Goal: Information Seeking & Learning: Learn about a topic

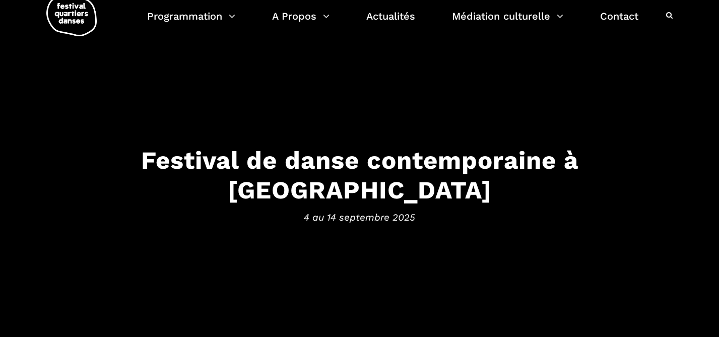
scroll to position [24, 0]
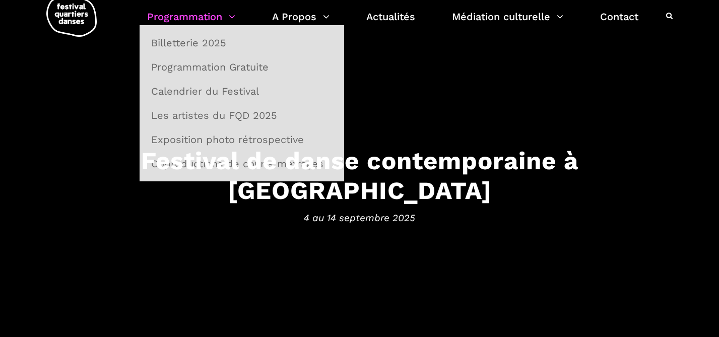
click at [215, 22] on link "Programmation" at bounding box center [191, 16] width 88 height 17
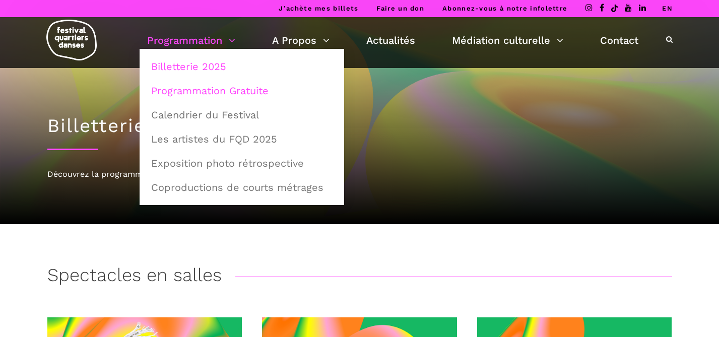
click at [221, 86] on link "Programmation Gratuite" at bounding box center [241, 90] width 193 height 23
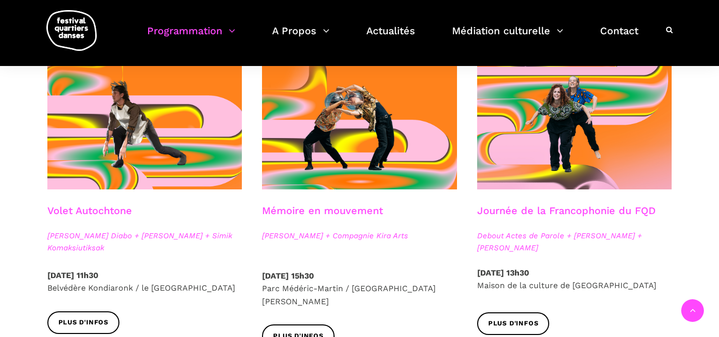
scroll to position [548, 0]
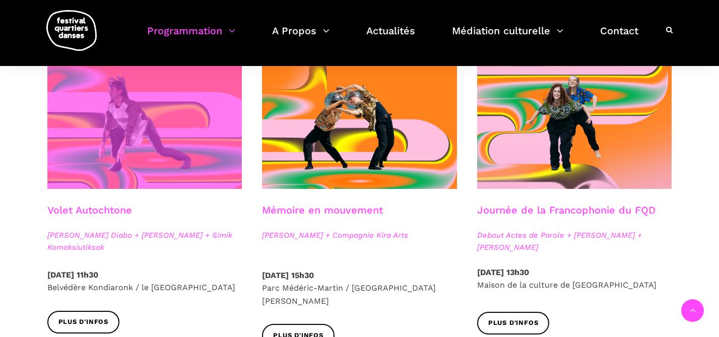
click at [142, 162] on span at bounding box center [144, 123] width 195 height 130
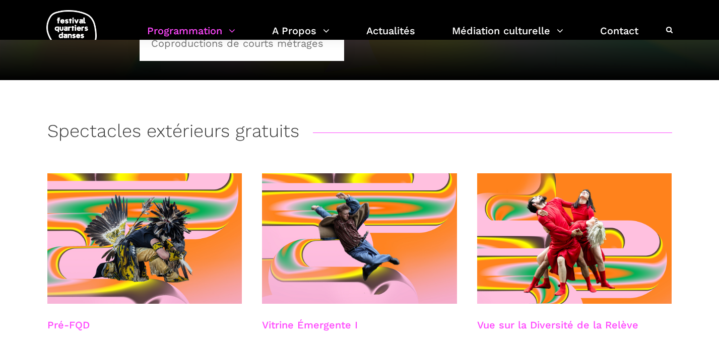
scroll to position [0, 0]
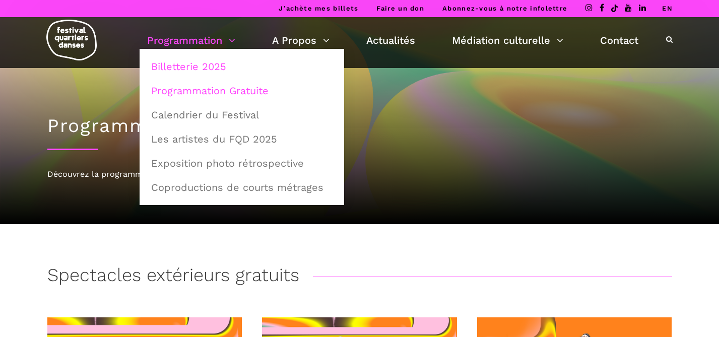
click at [206, 76] on link "Billetterie 2025" at bounding box center [241, 66] width 193 height 23
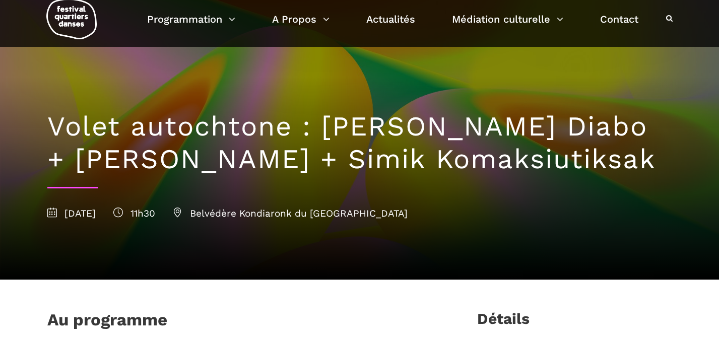
scroll to position [21, 0]
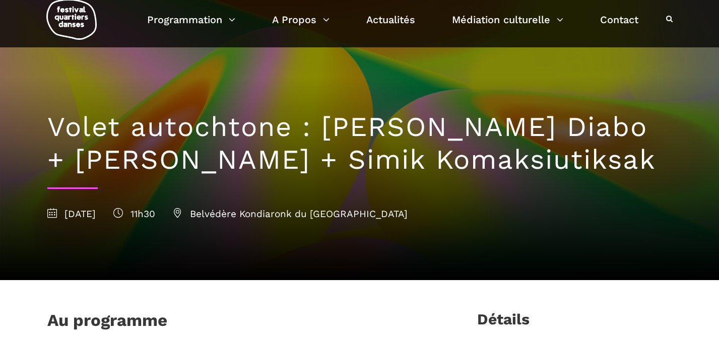
click at [155, 217] on span "11h30" at bounding box center [134, 214] width 42 height 12
copy div "2025 11h30 Belvédère"
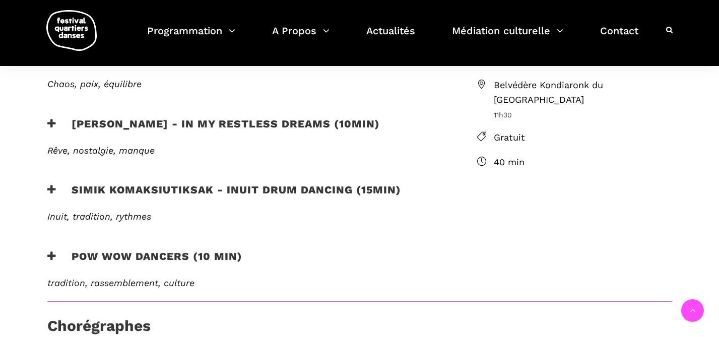
scroll to position [309, 0]
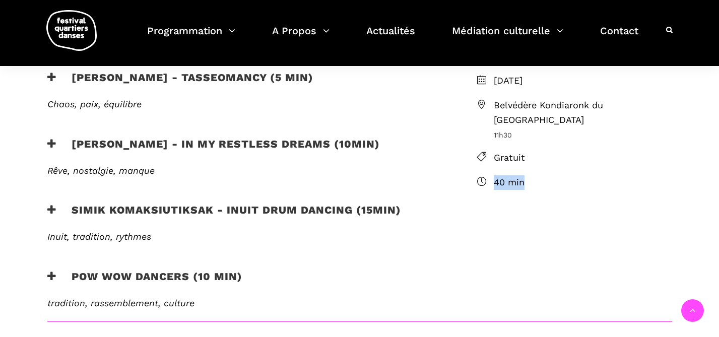
drag, startPoint x: 539, startPoint y: 168, endPoint x: 489, endPoint y: 168, distance: 50.4
click at [489, 175] on li "40 min" at bounding box center [574, 182] width 195 height 15
copy span "40 min"
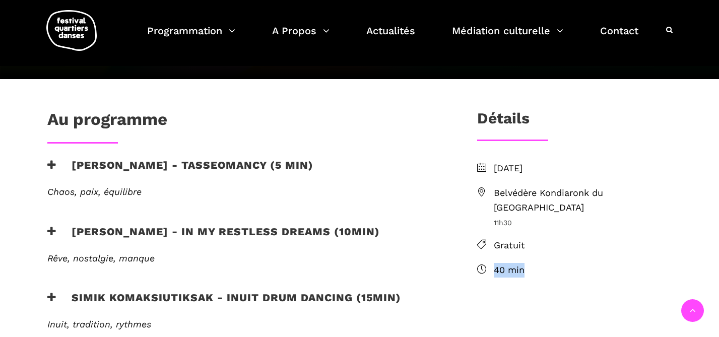
scroll to position [188, 0]
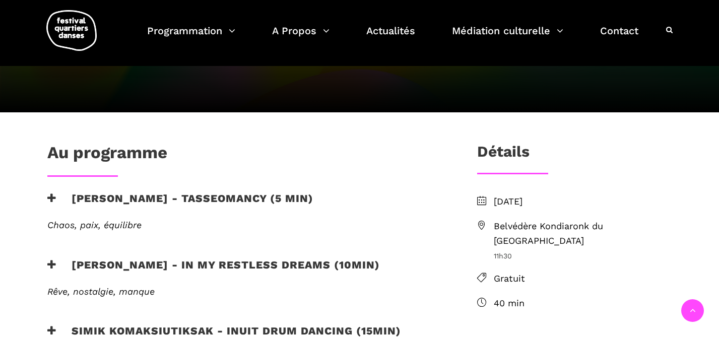
click at [189, 194] on h3 "Marshall Diabo - Tasseomancy (5 min)" at bounding box center [180, 204] width 266 height 25
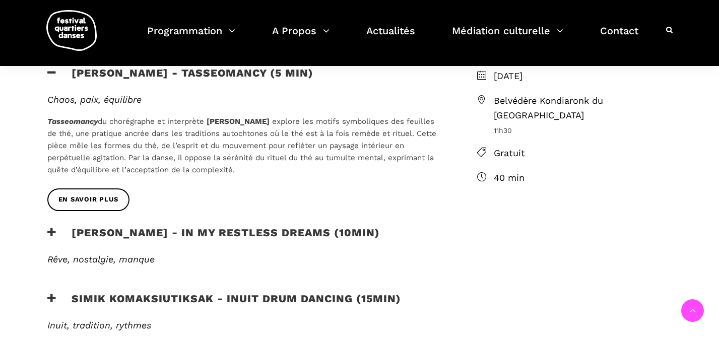
scroll to position [413, 0]
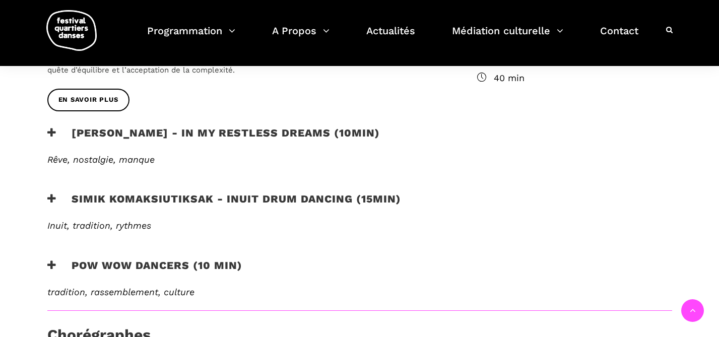
click at [247, 130] on h3 "Ryleigh Mayo - In my restless dreams (10min)" at bounding box center [213, 138] width 332 height 25
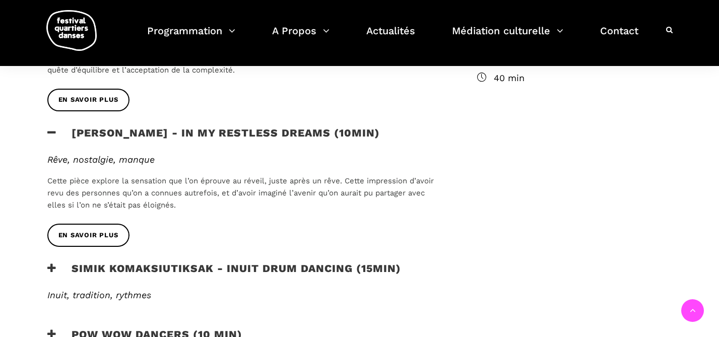
click at [183, 273] on h3 "Simik Komaksiutiksak - Inuit Drum Dancing (15min)" at bounding box center [223, 274] width 353 height 25
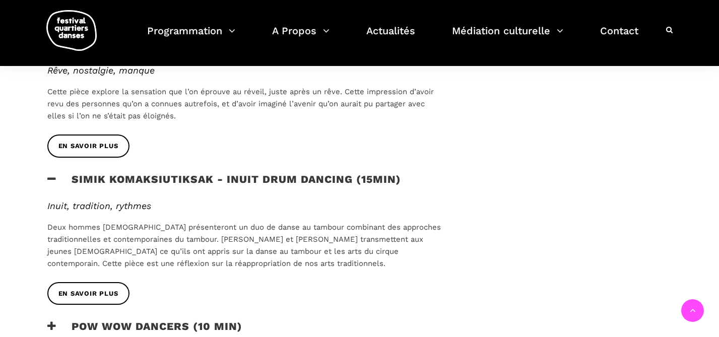
scroll to position [550, 0]
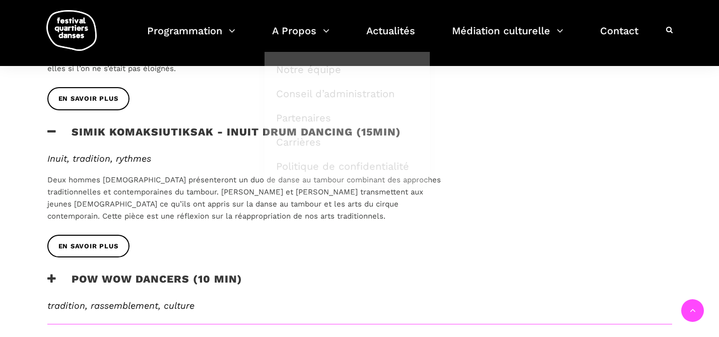
click at [157, 290] on h3 "Pow Wow Dancers (10 min)" at bounding box center [144, 284] width 195 height 25
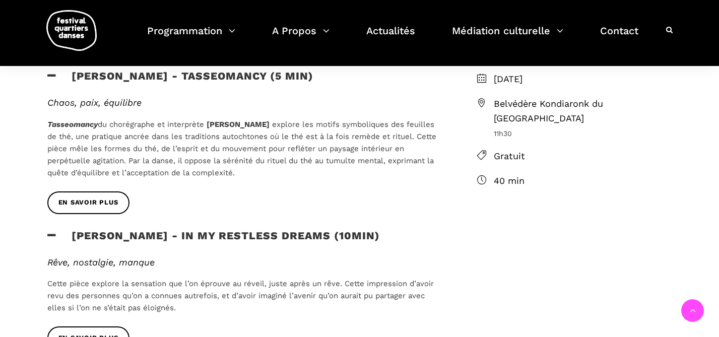
scroll to position [258, 0]
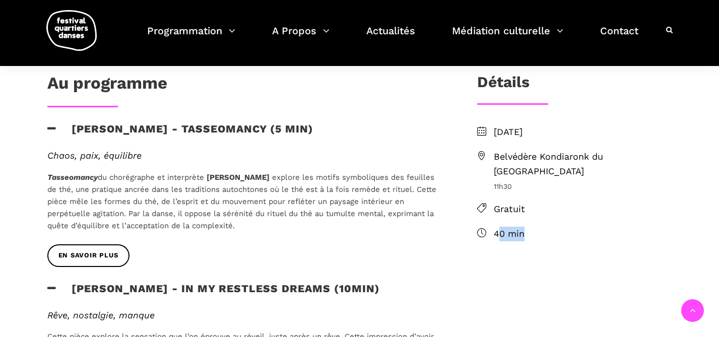
drag, startPoint x: 531, startPoint y: 219, endPoint x: 496, endPoint y: 220, distance: 34.7
click at [496, 227] on span "40 min" at bounding box center [582, 234] width 178 height 15
drag, startPoint x: 491, startPoint y: 222, endPoint x: 530, endPoint y: 222, distance: 39.3
click at [530, 227] on li "40 min" at bounding box center [574, 234] width 195 height 15
copy span "40 min"
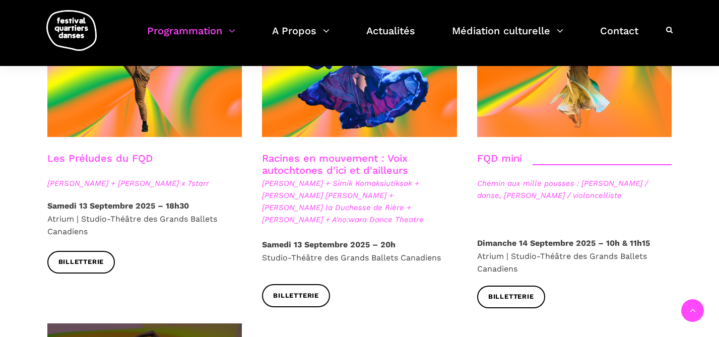
scroll to position [1512, 0]
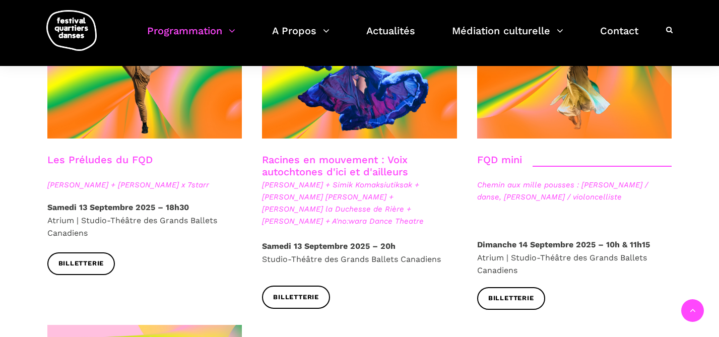
click at [362, 154] on link "Racines en mouvement : Voix autochtones d'ici et d'ailleurs" at bounding box center [335, 166] width 146 height 24
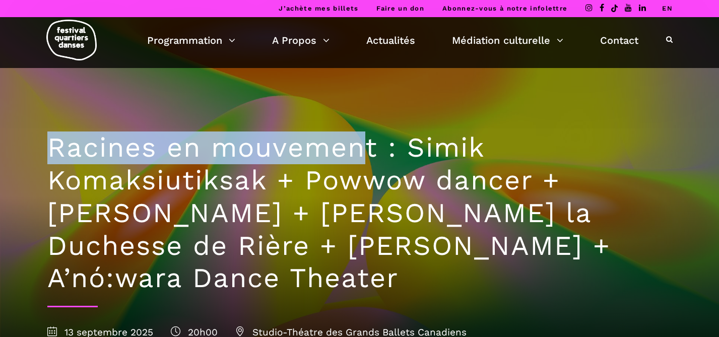
drag, startPoint x: 0, startPoint y: 0, endPoint x: 365, endPoint y: 162, distance: 398.8
click at [365, 162] on h1 "Racines en mouvement : Simik Komaksiutiksak + Powwow dancer + Marshall Diabo + …" at bounding box center [359, 212] width 624 height 163
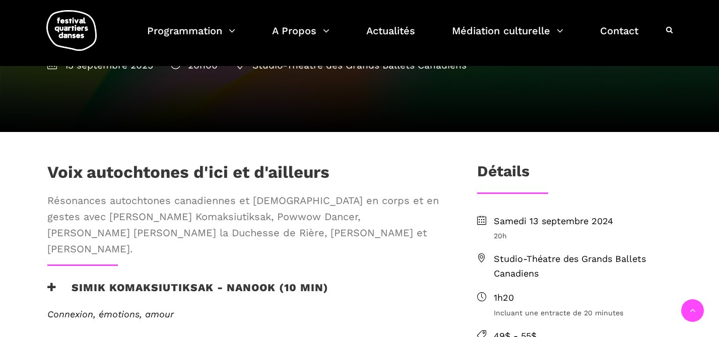
scroll to position [280, 0]
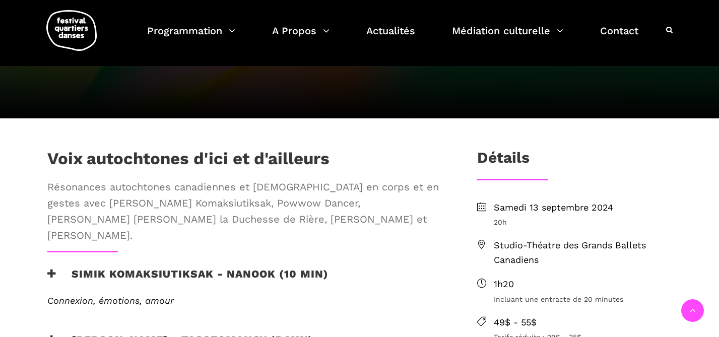
click at [264, 159] on h1 "Voix autochtones d'ici et d'ailleurs" at bounding box center [188, 161] width 282 height 25
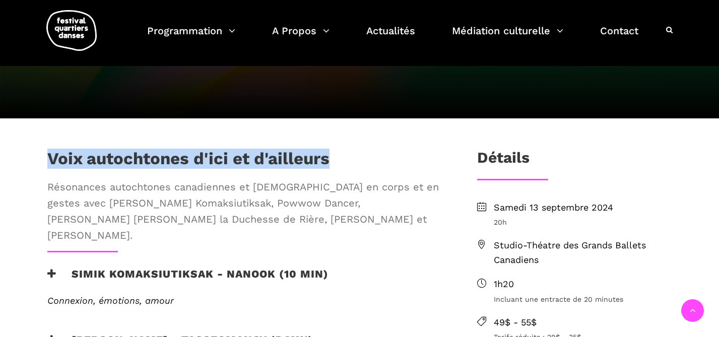
click at [264, 159] on h1 "Voix autochtones d'ici et d'ailleurs" at bounding box center [188, 161] width 282 height 25
copy h1 "Voix autochtones d'ici et d'ailleurs"
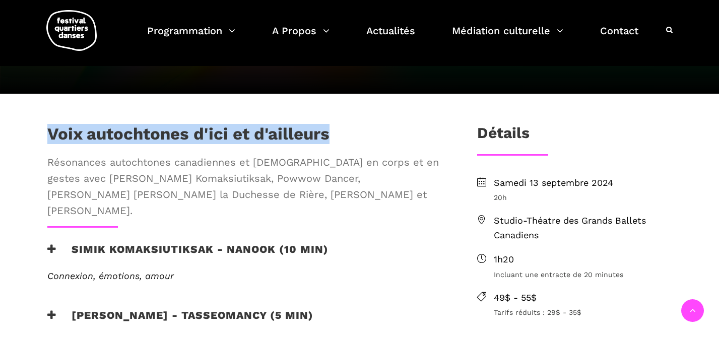
scroll to position [305, 0]
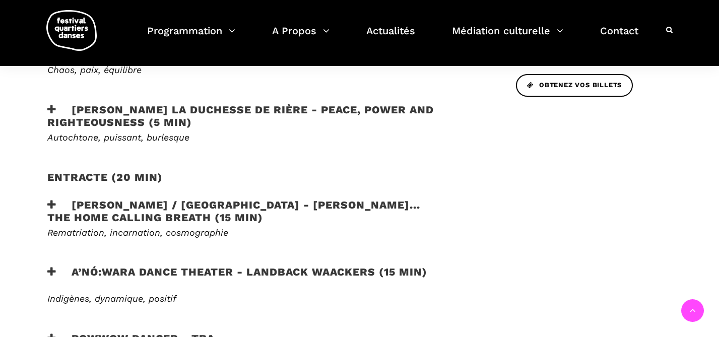
scroll to position [578, 0]
click at [77, 198] on h3 "Victoria Hunt / Australie - HAU KĀINGA... the home calling breath (15 min)" at bounding box center [245, 210] width 397 height 25
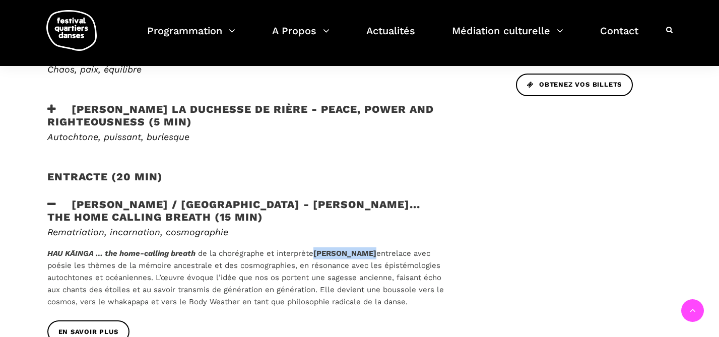
drag, startPoint x: 314, startPoint y: 236, endPoint x: 367, endPoint y: 236, distance: 52.9
click at [367, 247] on p "HAU KĀINGA … the home-calling breath de la chorégraphe et interprète Victoria H…" at bounding box center [245, 277] width 397 height 60
click at [367, 249] on span "entrelace avec poésie les thèmes de la mémoire ancestrale et des cosmographies,…" at bounding box center [245, 277] width 396 height 57
drag, startPoint x: 366, startPoint y: 238, endPoint x: 211, endPoint y: 239, distance: 154.6
click at [211, 247] on p "HAU KĀINGA … the home-calling breath de la chorégraphe et interprète Victoria H…" at bounding box center [245, 277] width 397 height 60
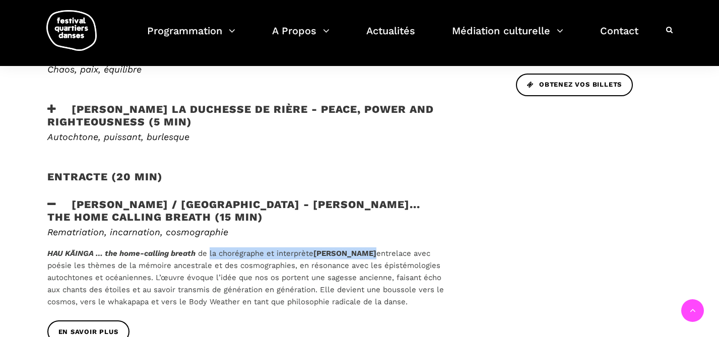
copy p "la chorégraphe et interprète Victoria Hunt"
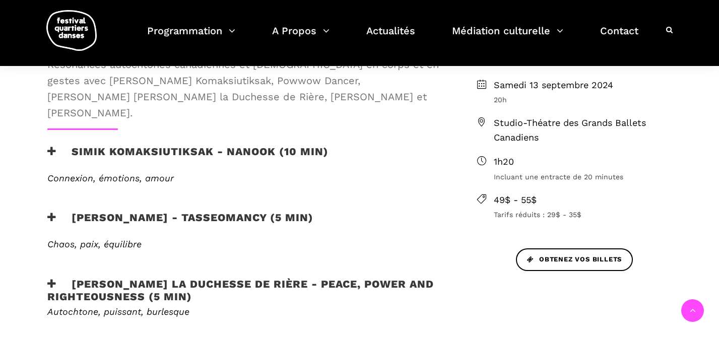
scroll to position [400, 0]
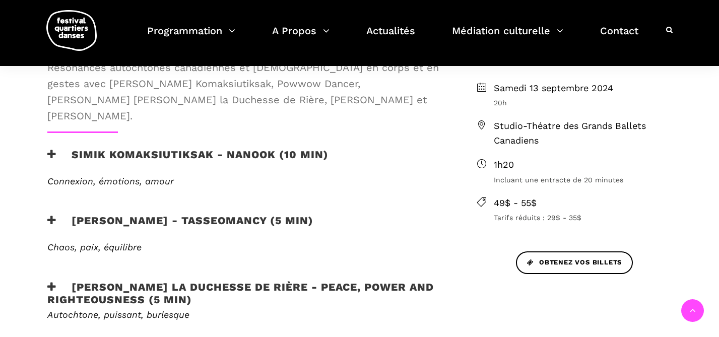
click at [196, 214] on h3 "Marshall Diabo - Tasseomancy (5 min)" at bounding box center [180, 226] width 266 height 25
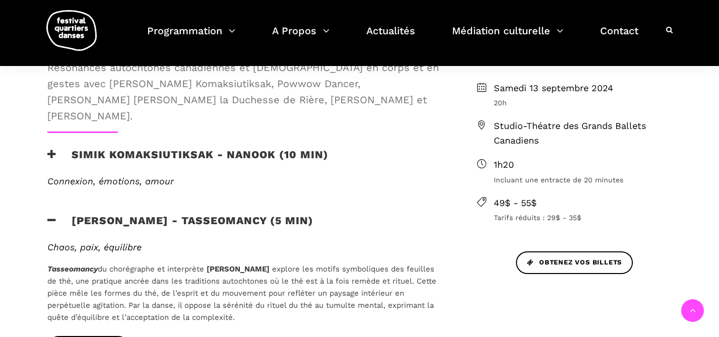
drag, startPoint x: 214, startPoint y: 253, endPoint x: 266, endPoint y: 253, distance: 51.9
click at [266, 264] on b "Marshall Diabo" at bounding box center [237, 268] width 63 height 9
copy b "Marshall Diabo"
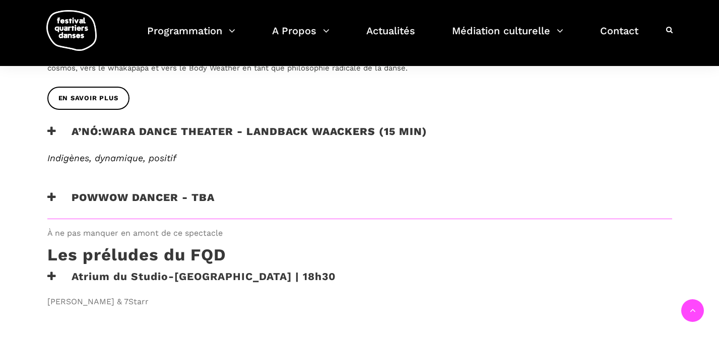
scroll to position [941, 0]
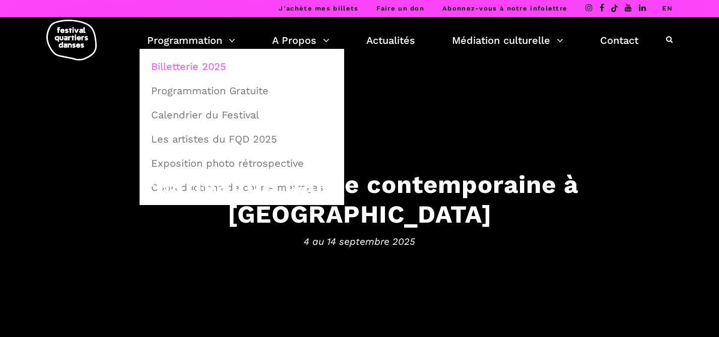
click at [217, 61] on link "Billetterie 2025" at bounding box center [241, 66] width 193 height 23
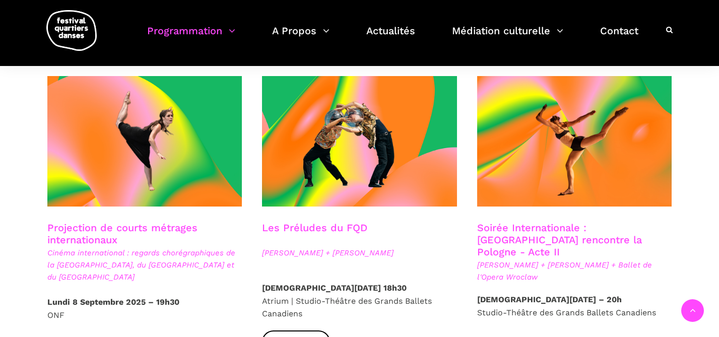
scroll to position [843, 0]
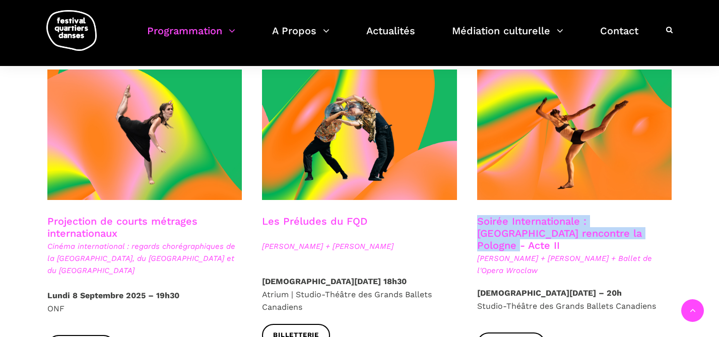
drag, startPoint x: 517, startPoint y: 245, endPoint x: 631, endPoint y: 236, distance: 114.2
click at [631, 252] on span "Béatrice Larrivée + Cai Glover + Ballet de l'Opera Wroclaw" at bounding box center [574, 264] width 195 height 24
copy span "l'Opera Wroclaw"
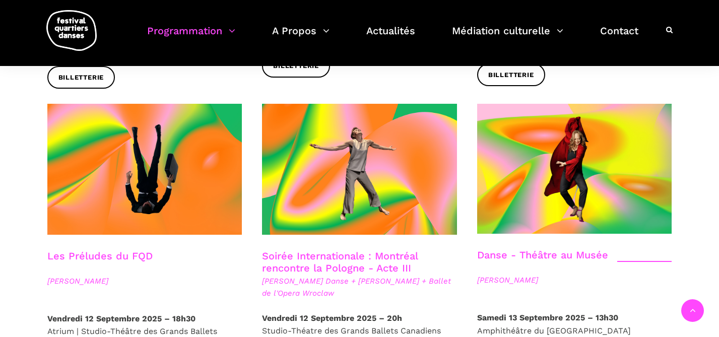
scroll to position [1181, 0]
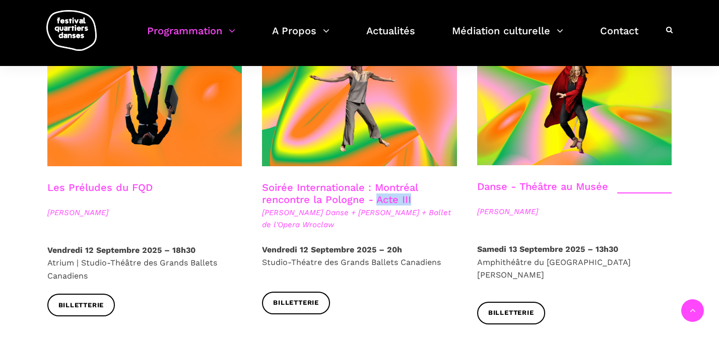
copy link "Acte III"
drag, startPoint x: 419, startPoint y: 176, endPoint x: 377, endPoint y: 180, distance: 43.0
click at [377, 181] on h3 "Soirée Internationale : Montréal rencontre la Pologne - Acte III" at bounding box center [354, 193] width 185 height 25
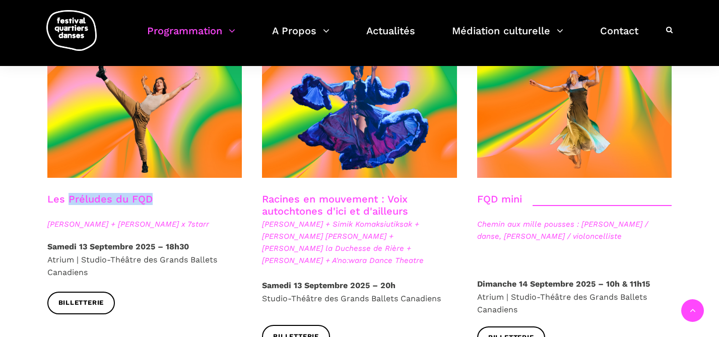
drag, startPoint x: 158, startPoint y: 170, endPoint x: 66, endPoint y: 172, distance: 91.2
click at [66, 193] on div "Les Préludes du FQD" at bounding box center [144, 205] width 195 height 25
copy link "Préludes du FQD"
click at [102, 292] on link "Billetterie" at bounding box center [81, 303] width 68 height 23
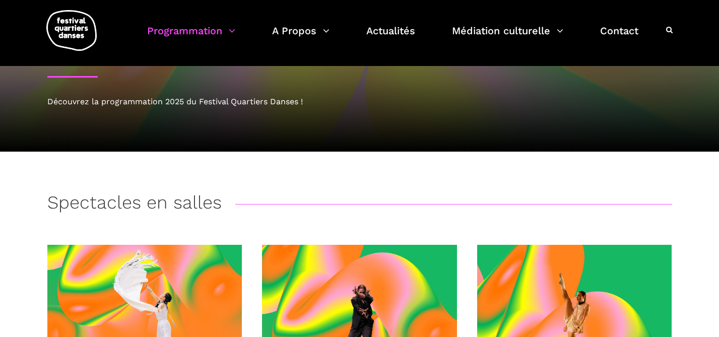
scroll to position [0, 0]
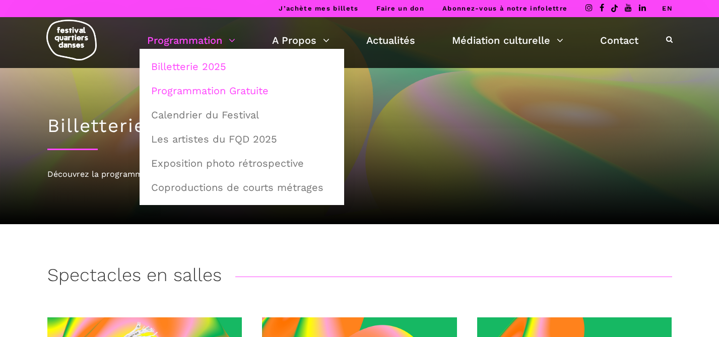
click at [216, 84] on link "Programmation Gratuite" at bounding box center [241, 90] width 193 height 23
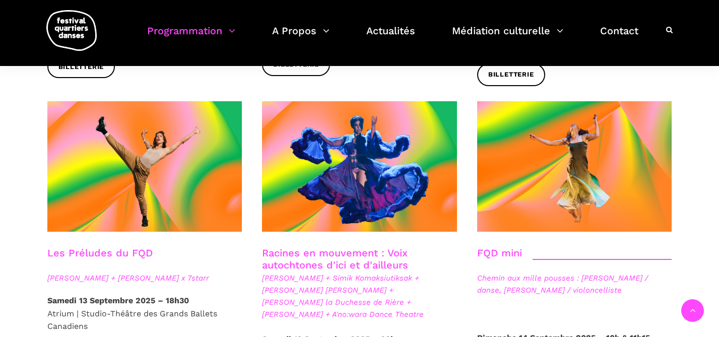
scroll to position [1191, 0]
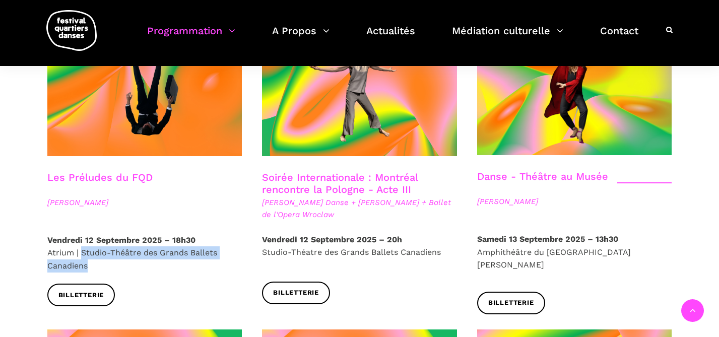
drag, startPoint x: 81, startPoint y: 228, endPoint x: 99, endPoint y: 245, distance: 24.6
click at [99, 245] on p "Vendredi 12 Septembre 2025 – 18h30 Atrium | Studio-Théâtre des Grands Ballets C…" at bounding box center [144, 253] width 195 height 39
copy p "Studio-Théâtre des Grands Ballets Canadiens"
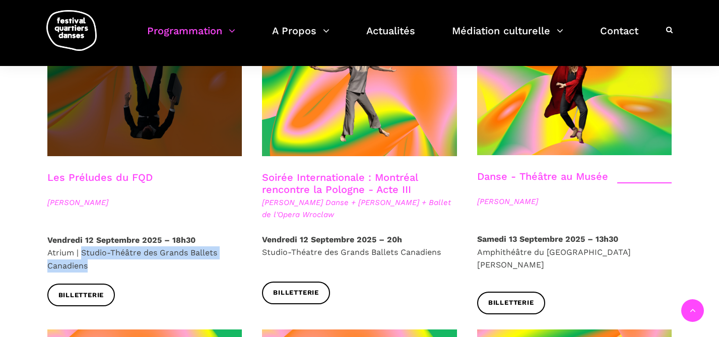
click at [152, 118] on span at bounding box center [144, 90] width 195 height 130
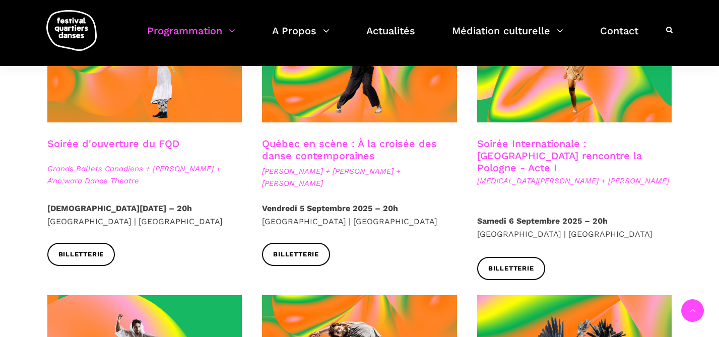
scroll to position [616, 0]
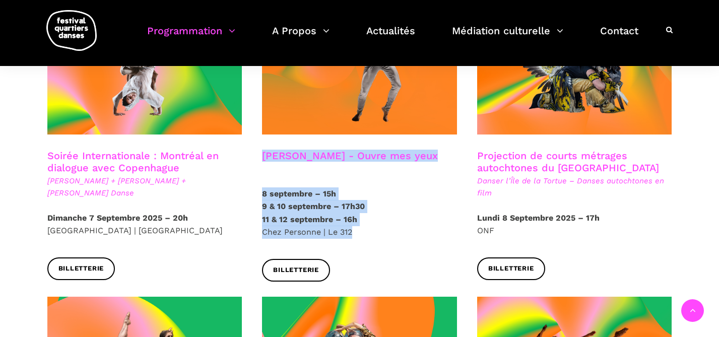
drag, startPoint x: 356, startPoint y: 221, endPoint x: 263, endPoint y: 139, distance: 123.4
click at [263, 139] on div "Charles-Alexis Desgagnés - Ouvre mes yeux 8 septembre – 15h 9 & 10 septembre – …" at bounding box center [359, 150] width 215 height 293
copy div "Charles-Alexis Desgagnés - Ouvre mes yeux 8 septembre – 15h 9 & 10 septembre – …"
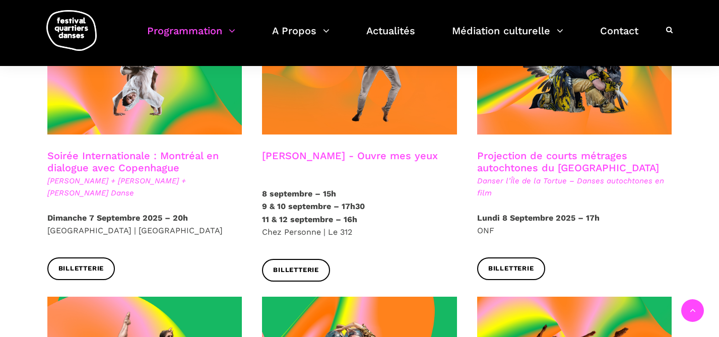
scroll to position [328, 0]
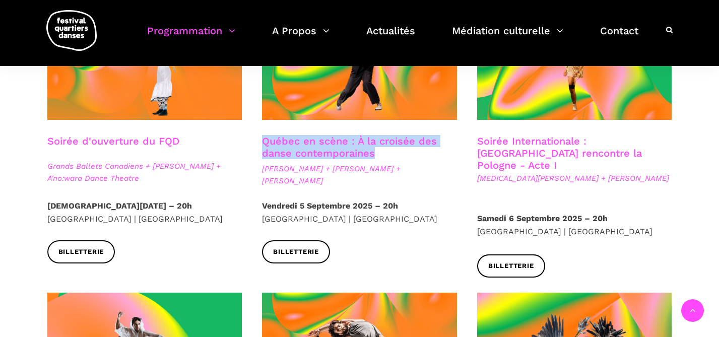
drag, startPoint x: 253, startPoint y: 136, endPoint x: 396, endPoint y: 154, distance: 144.1
click at [396, 154] on div "Québec en scène : À la croisée des danse contemporaines Ivanie Aubin-Malo + Zac…" at bounding box center [359, 167] width 215 height 64
copy link "Québec en scène : À la croisée des danse contemporaines"
drag, startPoint x: 254, startPoint y: 169, endPoint x: 336, endPoint y: 185, distance: 84.2
click at [336, 185] on div "Québec en scène : À la croisée des danse contemporaines Ivanie Aubin-Malo + Zac…" at bounding box center [359, 167] width 215 height 64
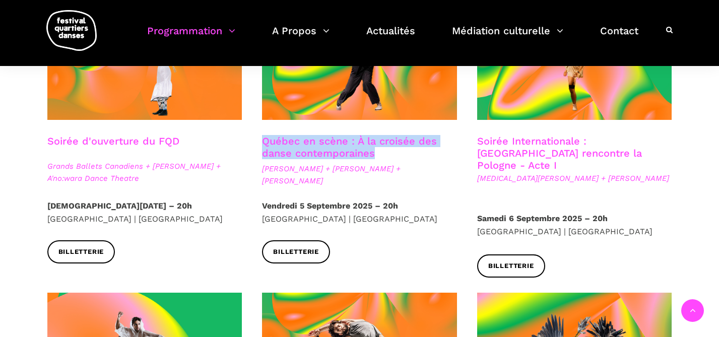
copy span "Ivanie Aubin-Malo + Zachary Bastille + Pauline Berndsen Danse"
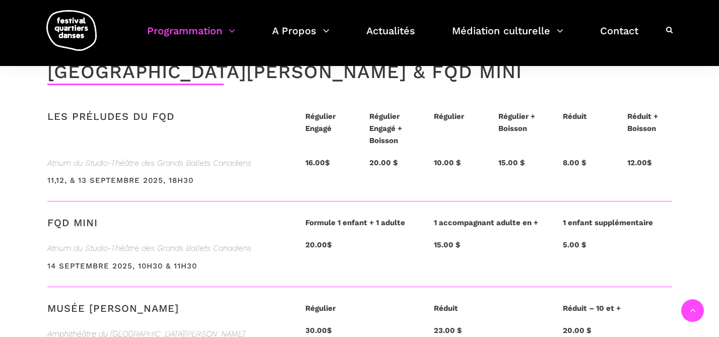
scroll to position [1473, 0]
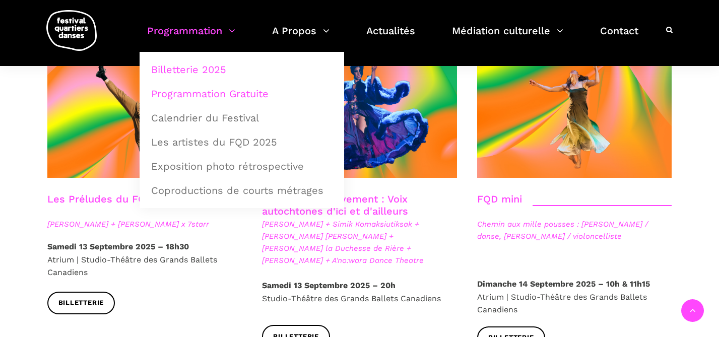
click at [193, 99] on link "Programmation Gratuite" at bounding box center [241, 93] width 193 height 23
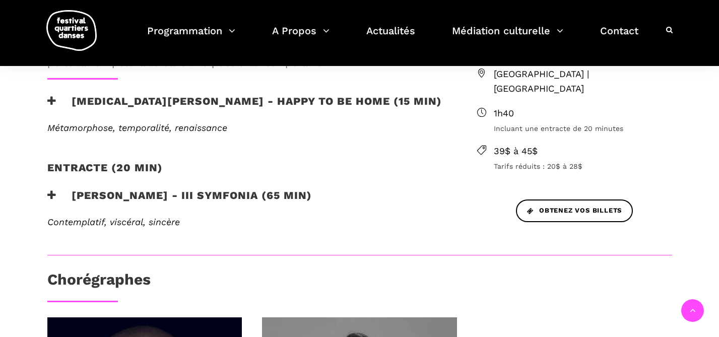
scroll to position [389, 0]
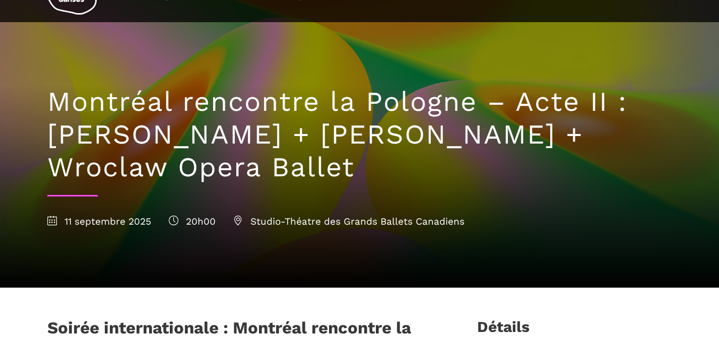
scroll to position [45, 0]
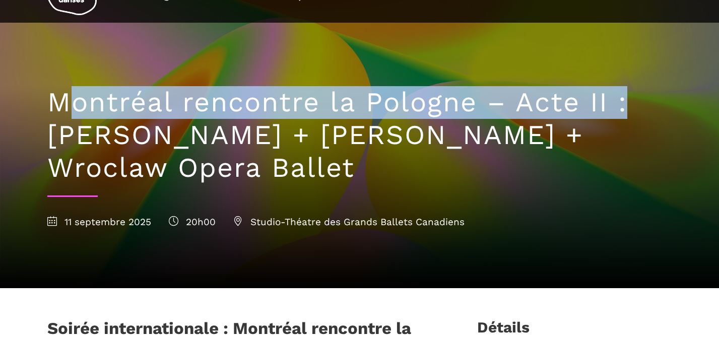
drag, startPoint x: 629, startPoint y: 108, endPoint x: 74, endPoint y: 108, distance: 555.4
click at [74, 108] on h1 "Montréal rencontre la Pologne – Acte II : Béatrice Larrivée + Cai Glover + Wroc…" at bounding box center [359, 135] width 624 height 98
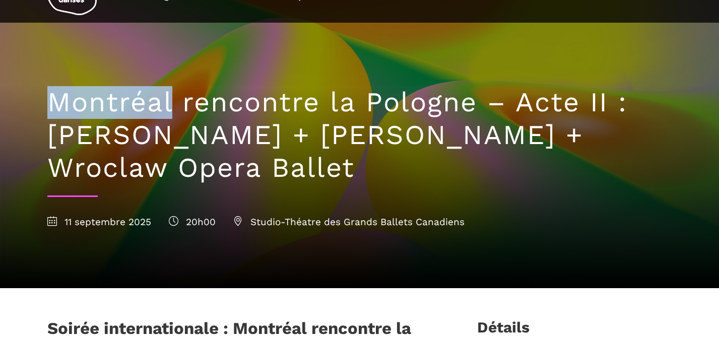
click at [74, 108] on h1 "Montréal rencontre la Pologne – Acte II : Béatrice Larrivée + Cai Glover + Wroc…" at bounding box center [359, 135] width 624 height 98
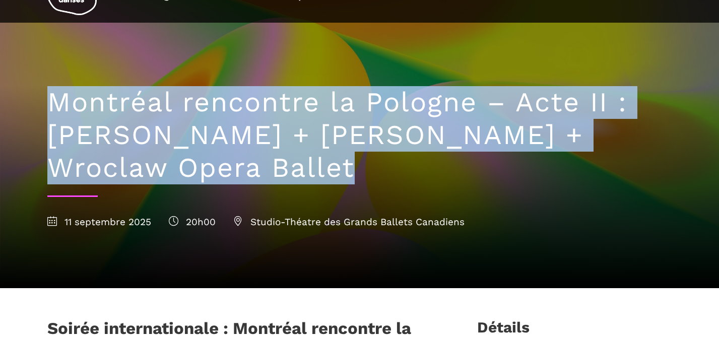
click at [74, 108] on h1 "Montréal rencontre la Pologne – Acte II : Béatrice Larrivée + Cai Glover + Wroc…" at bounding box center [359, 135] width 624 height 98
click at [96, 99] on h1 "Montréal rencontre la Pologne – Acte II : Béatrice Larrivée + Cai Glover + Wroc…" at bounding box center [359, 135] width 624 height 98
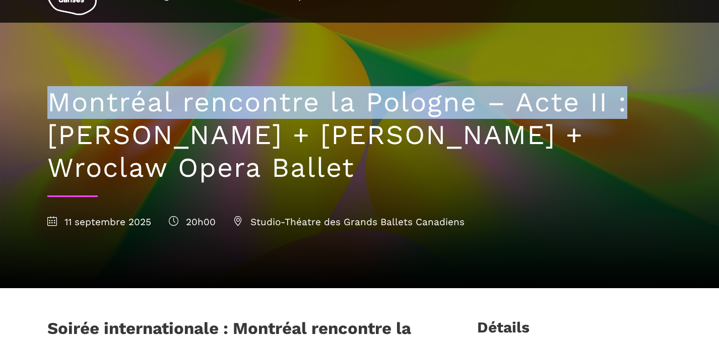
drag, startPoint x: 50, startPoint y: 97, endPoint x: 631, endPoint y: 95, distance: 581.6
click at [631, 95] on h1 "Montréal rencontre la Pologne – Acte II : Béatrice Larrivée + Cai Glover + Wroc…" at bounding box center [359, 135] width 624 height 98
copy h1 "Montréal rencontre la Pologne – Acte II :"
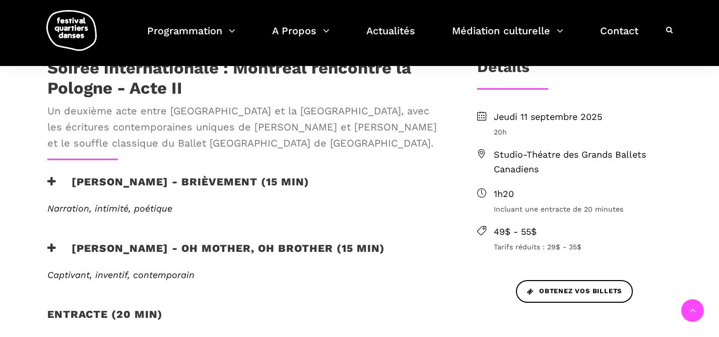
scroll to position [307, 0]
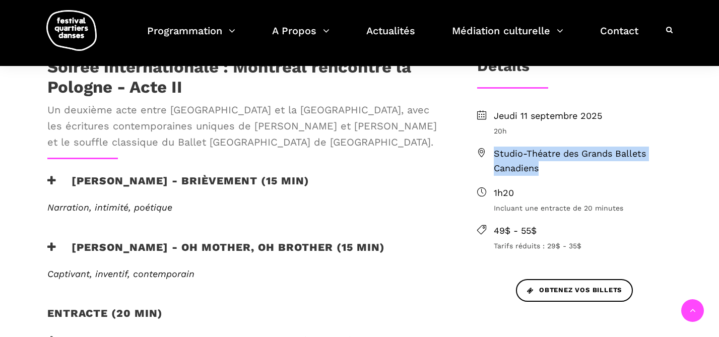
drag, startPoint x: 553, startPoint y: 172, endPoint x: 490, endPoint y: 156, distance: 64.5
click at [490, 156] on li "Studio-Théatre des Grands Ballets Canadiens" at bounding box center [574, 161] width 195 height 29
copy span "Studio-Théatre des Grands Ballets Canadiens"
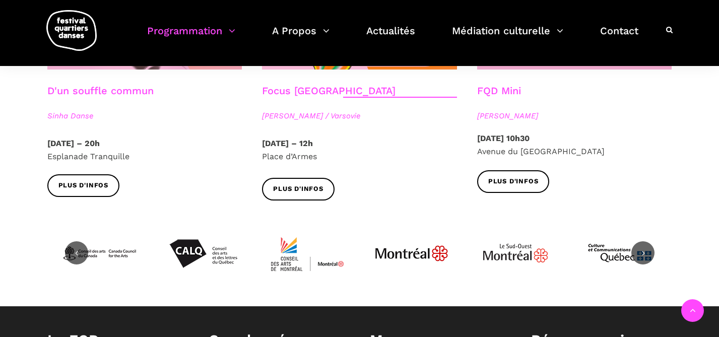
scroll to position [1255, 0]
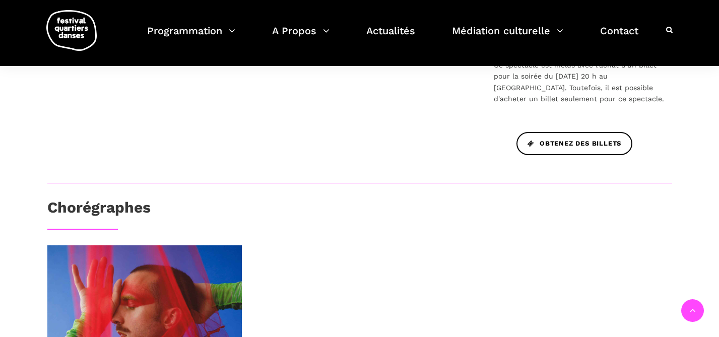
scroll to position [261, 0]
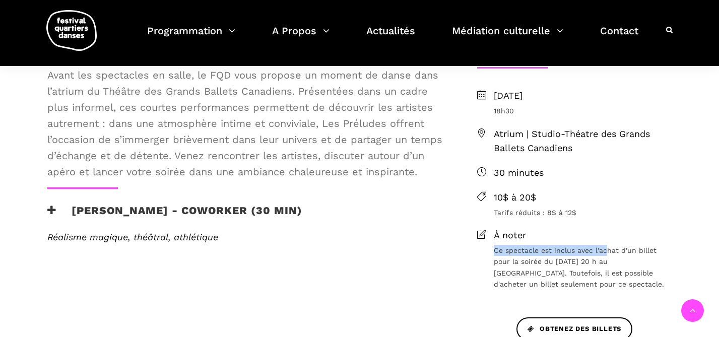
drag, startPoint x: 493, startPoint y: 248, endPoint x: 605, endPoint y: 252, distance: 112.4
click at [605, 252] on span "Ce spectacle est inclus avec l'achat d'un billet pour la soirée du [DATE] 20 h …" at bounding box center [582, 267] width 178 height 45
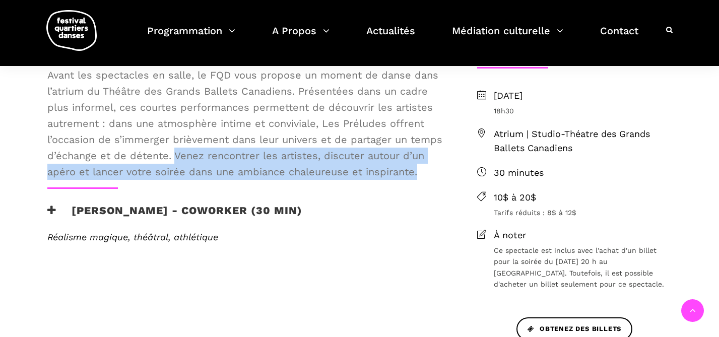
drag, startPoint x: 175, startPoint y: 154, endPoint x: 417, endPoint y: 168, distance: 243.1
click at [417, 168] on span "Avant les spectacles en salle, le FQD vous propose un moment de danse dans l’at…" at bounding box center [245, 123] width 397 height 113
copy span "[DEMOGRAPHIC_DATA] rencontrer les artistes, discuter autour d’un apéro et lance…"
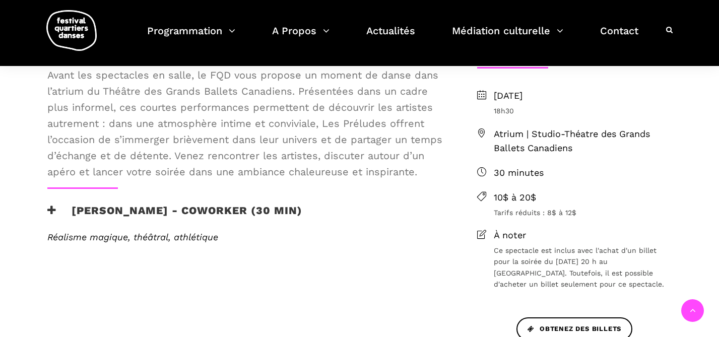
click at [584, 264] on span "Ce spectacle est inclus avec l'achat d'un billet pour la soirée du [DATE] 20 h …" at bounding box center [582, 267] width 178 height 45
click at [584, 264] on span "Ce spectacle est inclus avec l'achat d'un billet pour la soirée du 12 septembre…" at bounding box center [582, 267] width 178 height 45
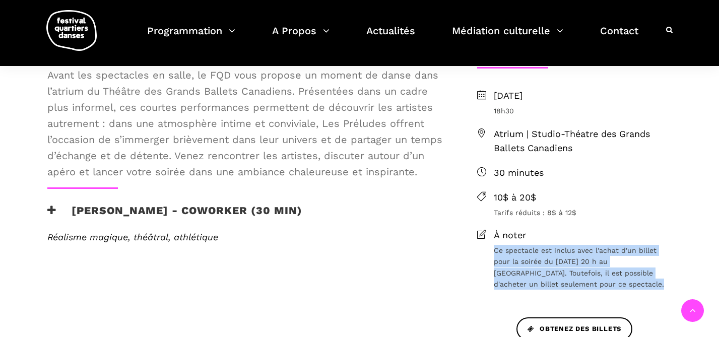
click at [584, 264] on span "Ce spectacle est inclus avec l'achat d'un billet pour la soirée du 12 septembre…" at bounding box center [582, 267] width 178 height 45
copy span "Ce spectacle est inclus avec l'achat d'un billet pour la soirée du 12 septembre…"
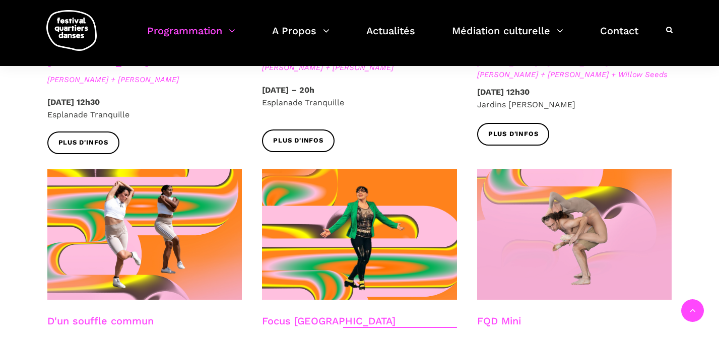
scroll to position [1224, 0]
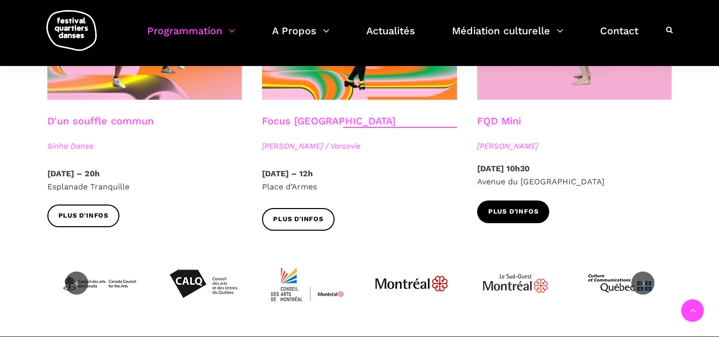
click at [500, 206] on span "Plus d'infos" at bounding box center [513, 211] width 50 height 11
click at [503, 206] on span "Plus d'infos" at bounding box center [513, 211] width 50 height 11
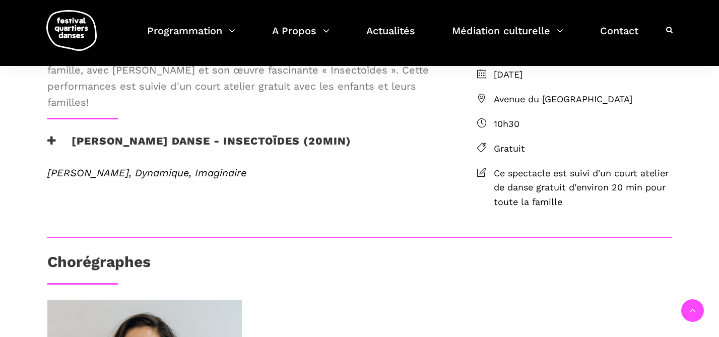
scroll to position [284, 0]
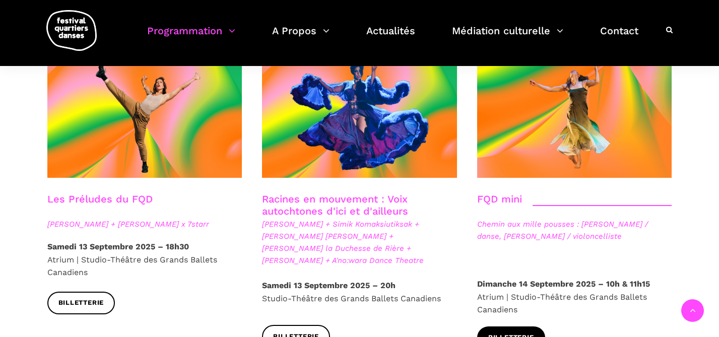
click at [524, 332] on span "Billetterie" at bounding box center [511, 337] width 46 height 11
copy span "Chemin aux mille pousses"
drag, startPoint x: 477, startPoint y: 192, endPoint x: 573, endPoint y: 194, distance: 95.7
click at [573, 218] on span "Chemin aux mille pousses : Alexandra Caron / danse, Emmanuelle Lizère / violonc…" at bounding box center [574, 230] width 195 height 24
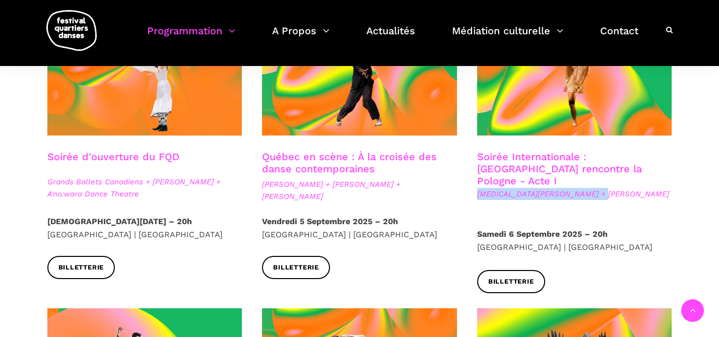
drag, startPoint x: 596, startPoint y: 184, endPoint x: 476, endPoint y: 184, distance: 120.3
click at [476, 184] on div "Soirée Internationale : Montréal rencontre la Pologne - Acte I Kyra Jean Green …" at bounding box center [574, 189] width 215 height 77
copy span "Kyra Jean Green + Janusz Orlik"
click at [533, 149] on div at bounding box center [574, 78] width 215 height 146
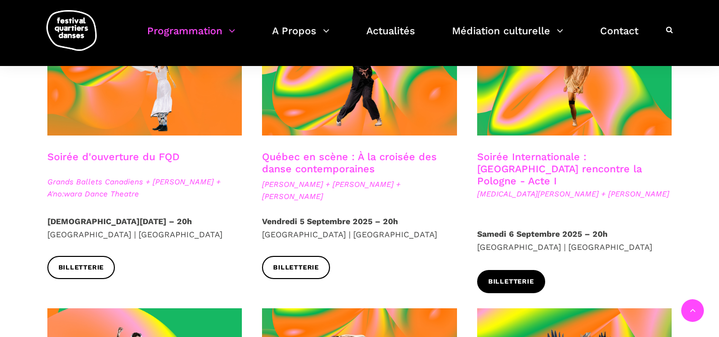
click at [500, 276] on span "Billetterie" at bounding box center [511, 281] width 46 height 11
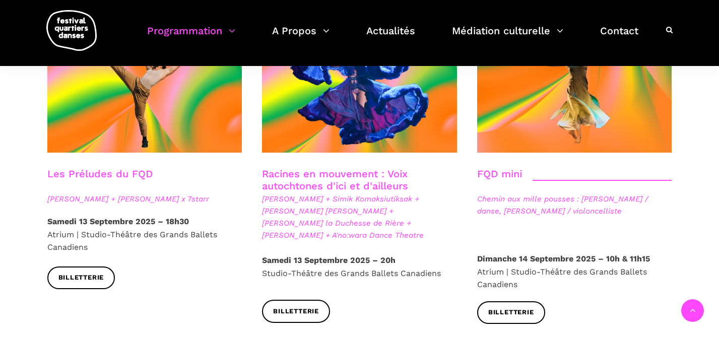
scroll to position [325, 0]
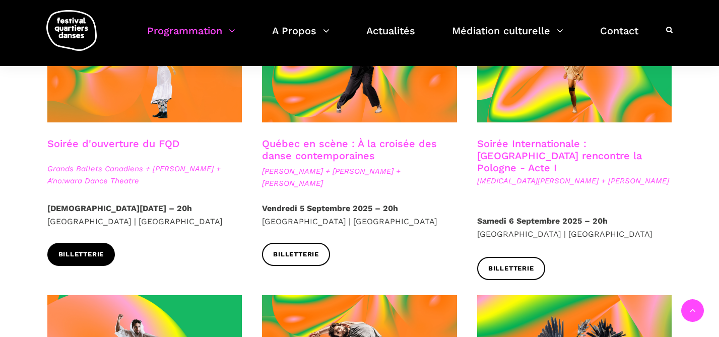
click at [82, 251] on span "Billetterie" at bounding box center [81, 254] width 46 height 11
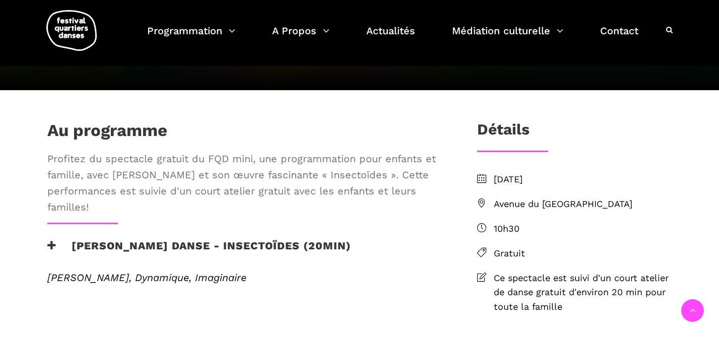
scroll to position [180, 0]
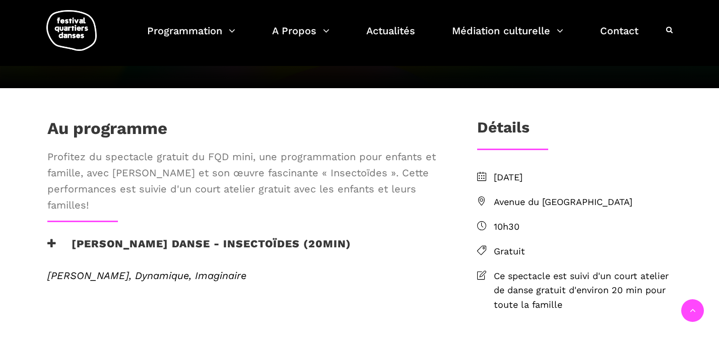
click at [400, 203] on span "Profitez du spectacle gratuit du FQD mini, une programmation pour enfants et fa…" at bounding box center [245, 181] width 397 height 64
copy span "Insectoïdes"
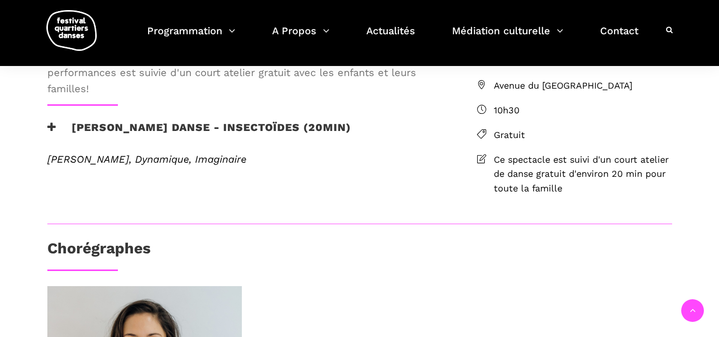
scroll to position [264, 0]
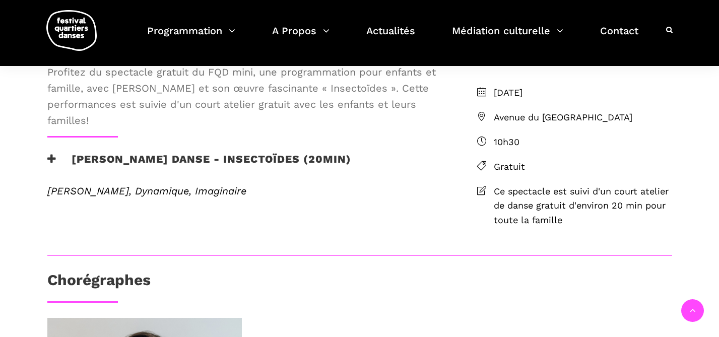
click at [304, 178] on h3 "[PERSON_NAME] Danse - Insectoïdes (20min)" at bounding box center [199, 165] width 304 height 25
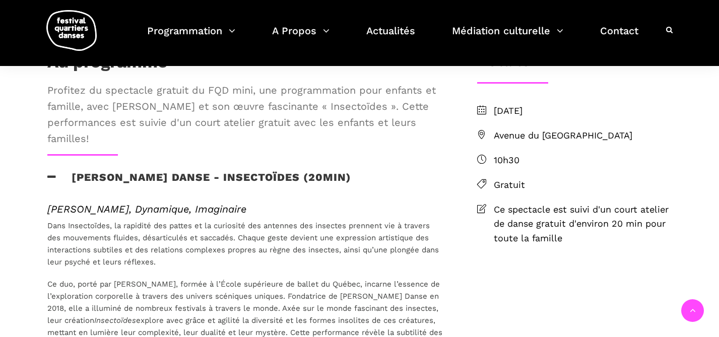
scroll to position [150, 0]
